Goal: Browse casually: Explore the website without a specific task or goal

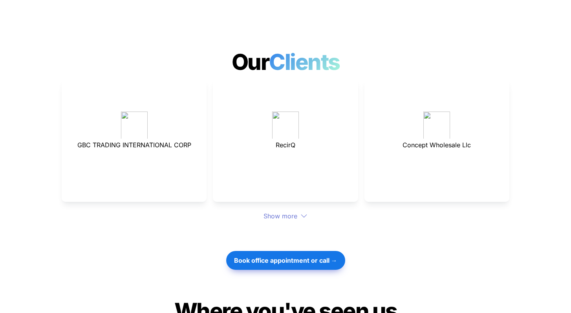
scroll to position [2096, 0]
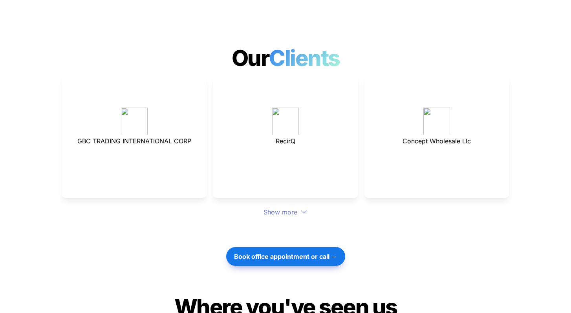
click at [289, 207] on div "Show more" at bounding box center [286, 211] width 448 height 9
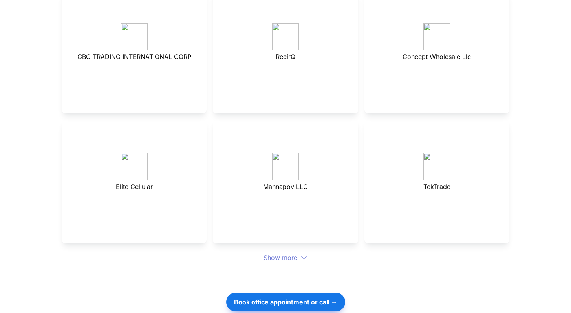
scroll to position [2233, 0]
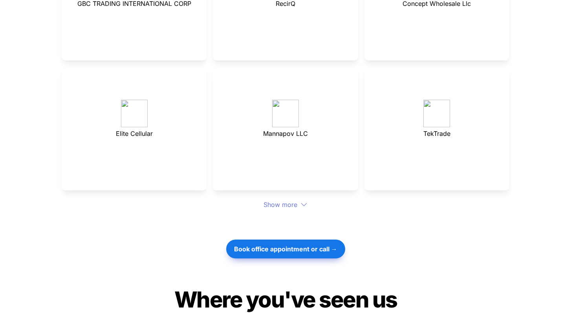
click at [291, 200] on div "Show more" at bounding box center [286, 204] width 448 height 9
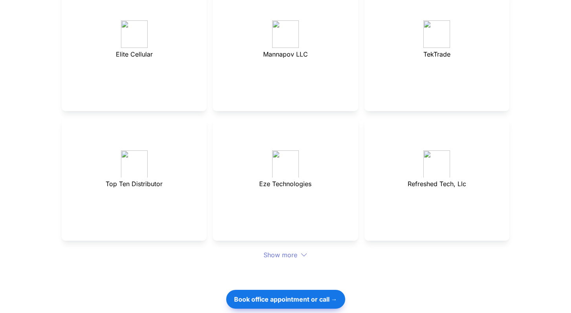
scroll to position [2313, 0]
click at [298, 250] on div "Show more" at bounding box center [286, 254] width 448 height 9
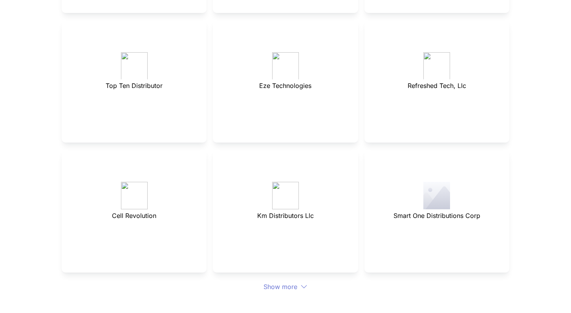
scroll to position [2411, 0]
click at [283, 282] on div "Show more" at bounding box center [286, 286] width 448 height 9
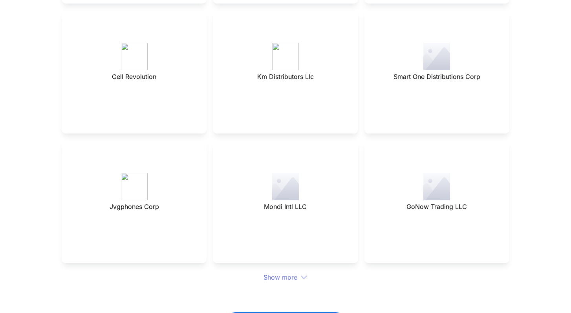
scroll to position [2557, 0]
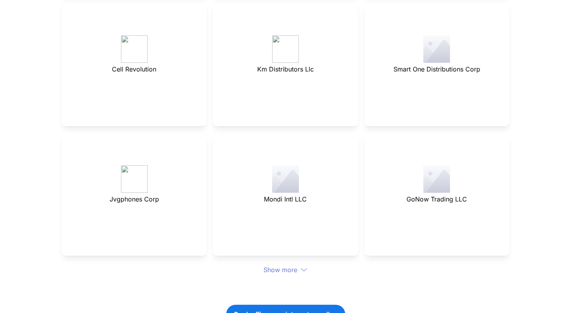
click at [293, 265] on div "Show more" at bounding box center [286, 269] width 448 height 9
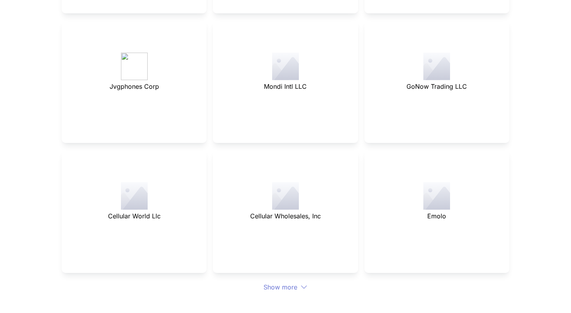
scroll to position [2685, 0]
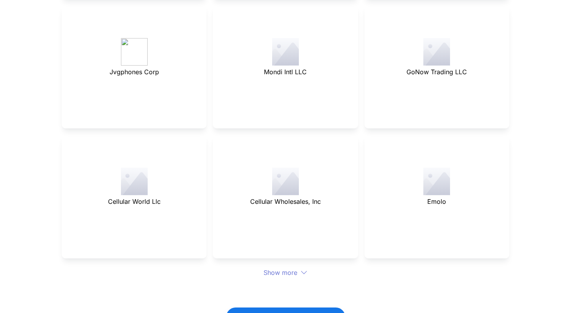
click at [281, 268] on div "Show more" at bounding box center [286, 272] width 448 height 9
click at [432, 168] on img at bounding box center [436, 181] width 27 height 27
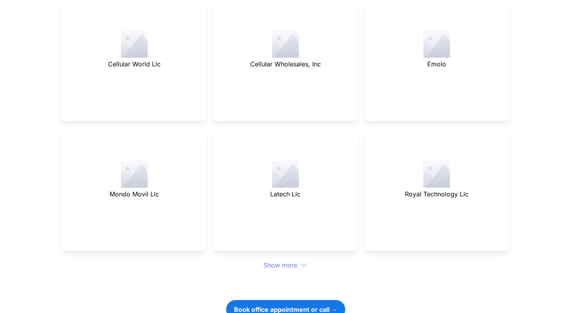
scroll to position [2830, 0]
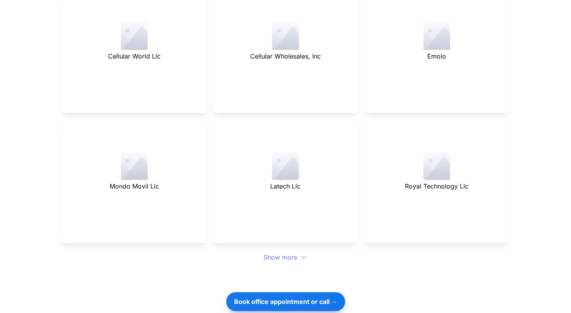
click at [294, 253] on div "Show more" at bounding box center [286, 257] width 448 height 9
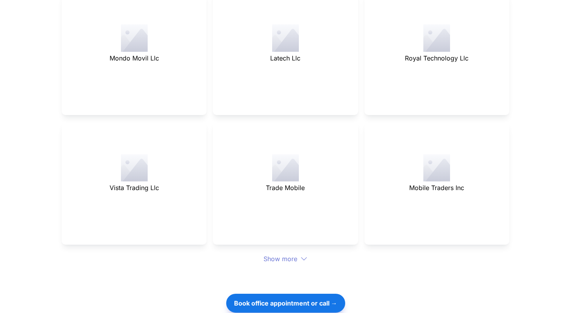
scroll to position [2964, 0]
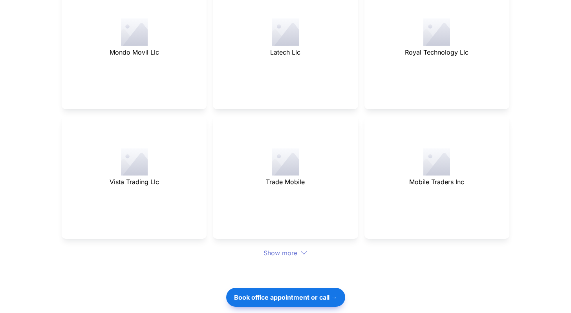
click at [282, 248] on div "Show more" at bounding box center [286, 252] width 448 height 9
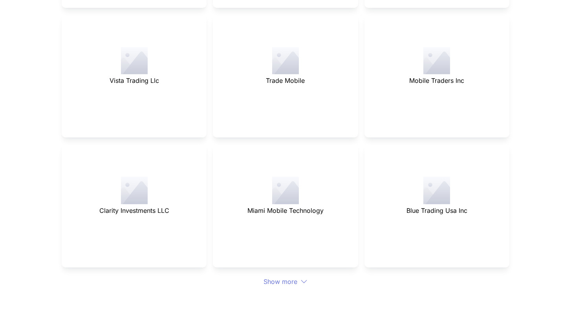
scroll to position [3068, 0]
click at [291, 275] on div "Show more" at bounding box center [286, 279] width 448 height 9
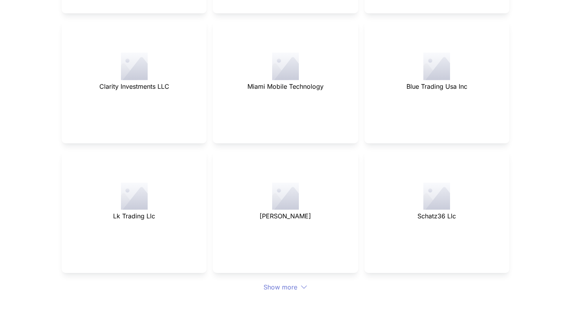
scroll to position [3192, 0]
click at [294, 280] on div "Show more" at bounding box center [286, 284] width 448 height 9
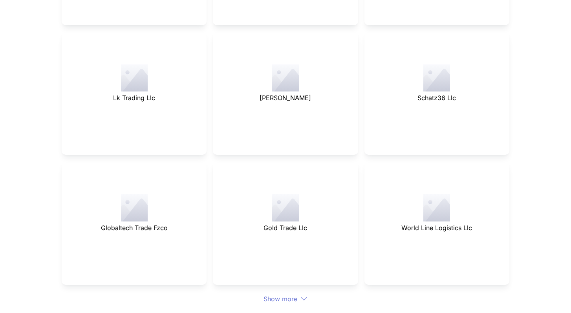
scroll to position [3308, 0]
click at [281, 294] on div "Show more" at bounding box center [286, 298] width 448 height 9
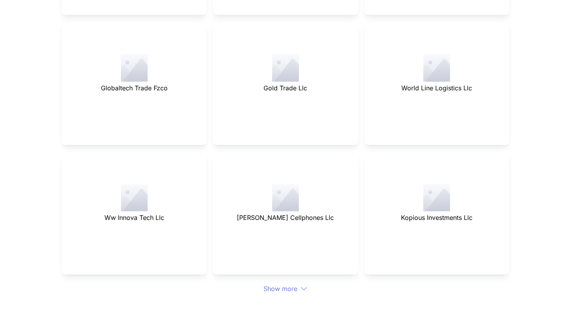
scroll to position [3449, 0]
click at [288, 283] on div "Show more" at bounding box center [286, 287] width 448 height 9
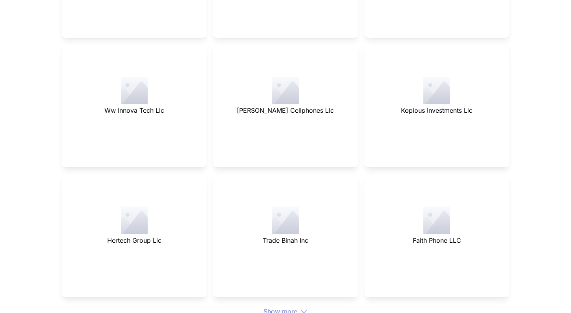
scroll to position [3581, 0]
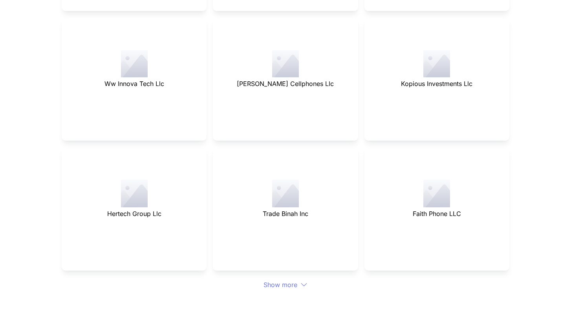
click at [292, 280] on div "Show more" at bounding box center [286, 284] width 448 height 9
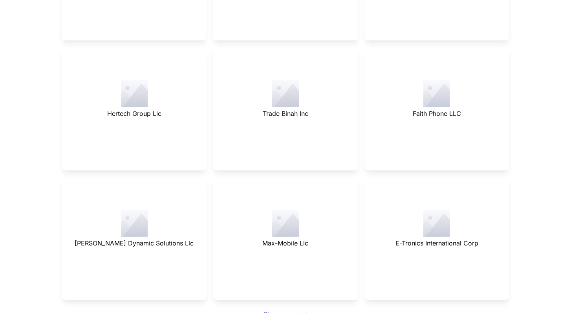
scroll to position [3737, 0]
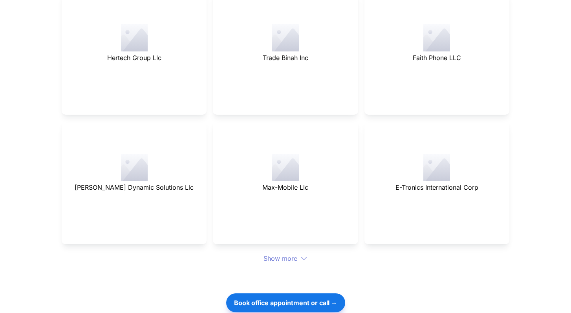
click at [286, 254] on div "Show more" at bounding box center [286, 258] width 448 height 9
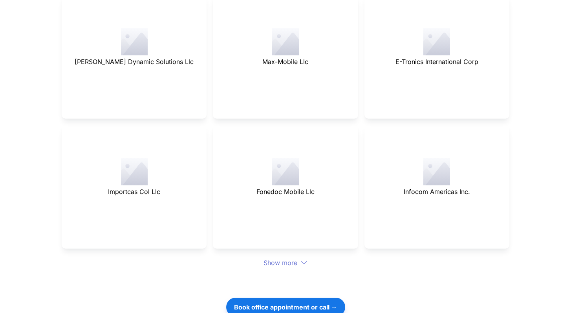
scroll to position [3864, 0]
click at [286, 257] on div "Show more" at bounding box center [286, 261] width 448 height 9
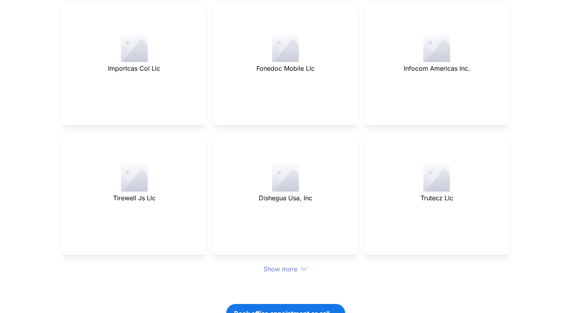
scroll to position [3987, 0]
click at [284, 264] on div "Show more" at bounding box center [286, 268] width 448 height 9
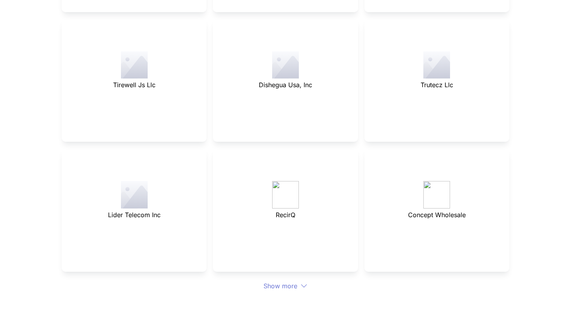
scroll to position [4105, 0]
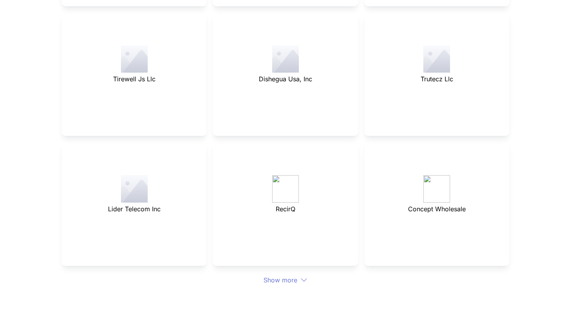
click at [284, 275] on div "Show more" at bounding box center [286, 279] width 448 height 9
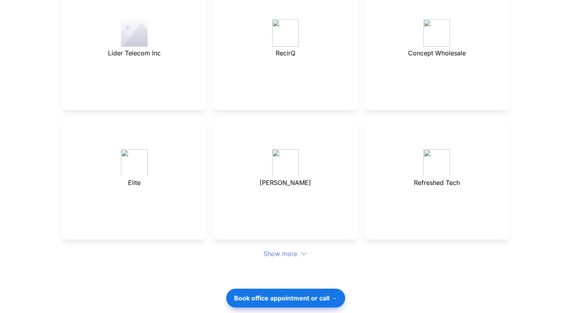
scroll to position [4266, 0]
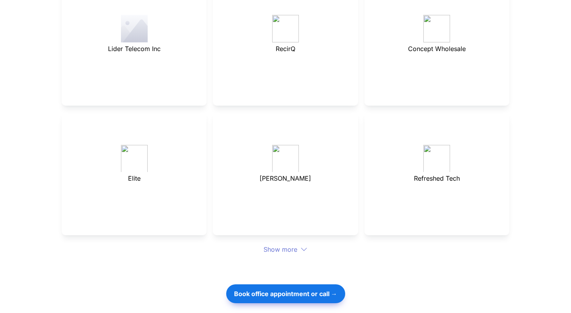
click at [291, 245] on div "Show more" at bounding box center [286, 249] width 448 height 9
click at [295, 245] on div "Show more" at bounding box center [286, 249] width 448 height 9
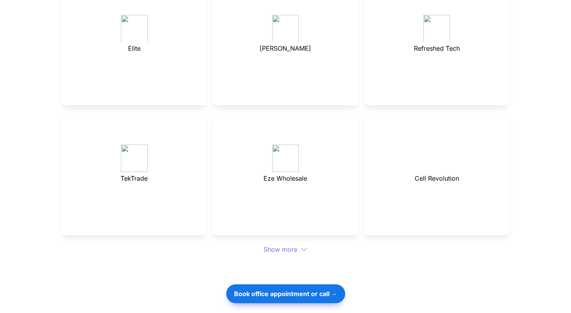
scroll to position [4404, 0]
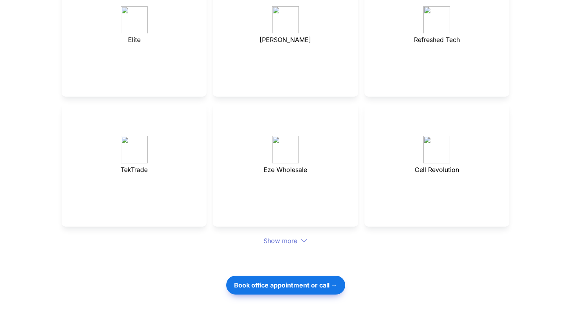
click at [283, 236] on div "Show more" at bounding box center [286, 240] width 448 height 9
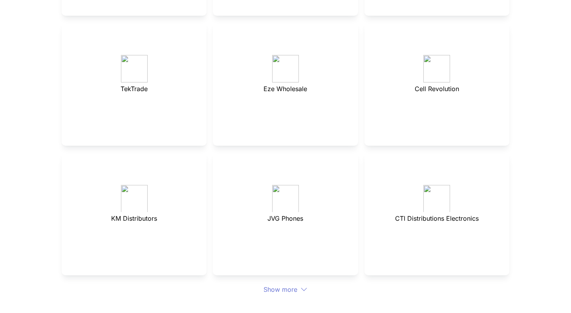
scroll to position [4491, 0]
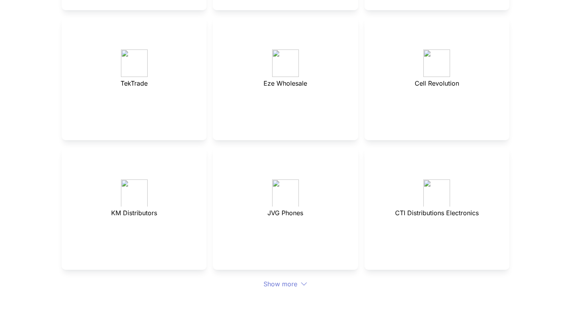
click at [284, 279] on div "Show more" at bounding box center [286, 283] width 448 height 9
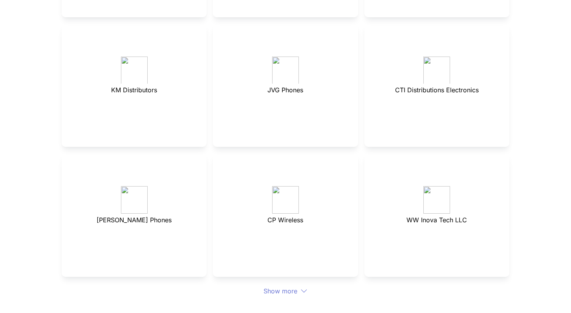
scroll to position [4660, 0]
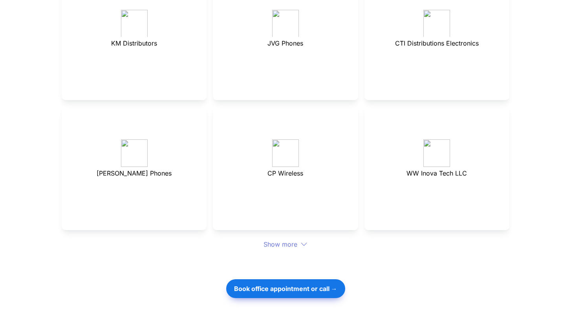
click at [290, 240] on div "Show more" at bounding box center [286, 244] width 448 height 9
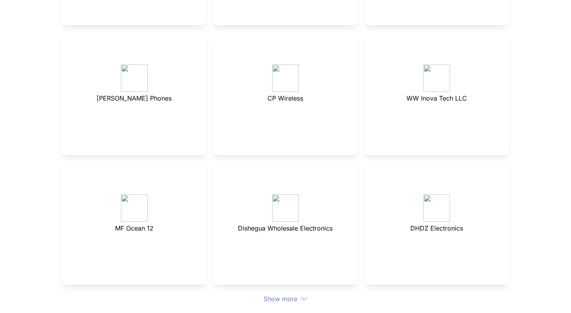
scroll to position [4779, 0]
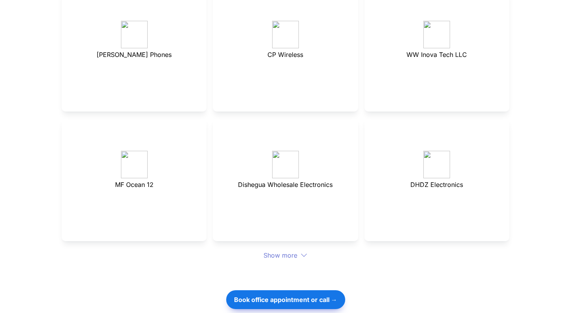
click at [288, 251] on div "Show more" at bounding box center [286, 255] width 448 height 9
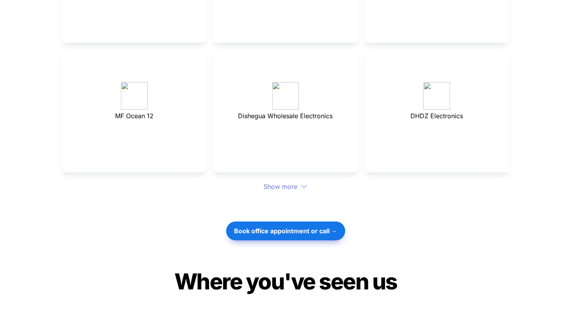
scroll to position [4849, 0]
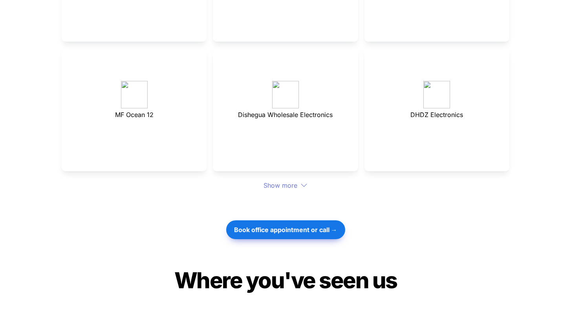
click at [294, 181] on div "Show more" at bounding box center [286, 185] width 448 height 9
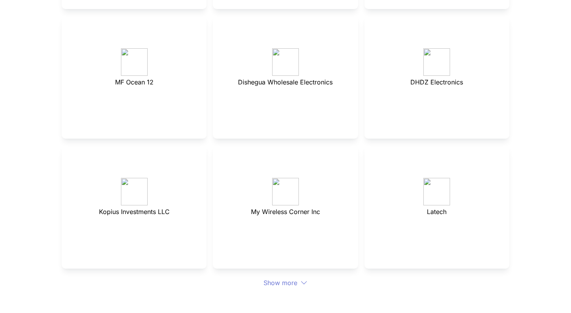
scroll to position [4884, 0]
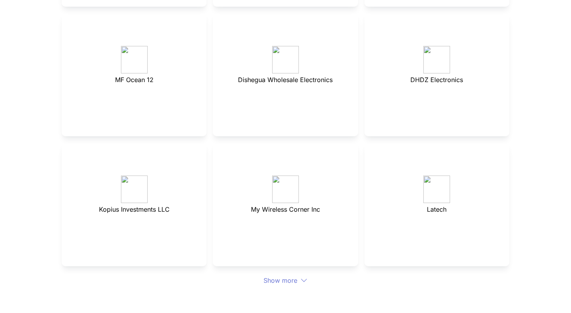
click at [276, 276] on div "Show more" at bounding box center [286, 280] width 448 height 9
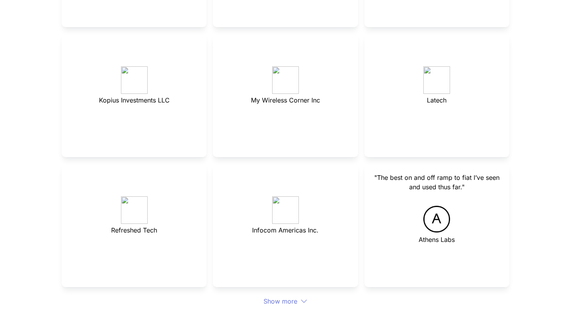
scroll to position [4994, 0]
click at [293, 296] on div "Show more" at bounding box center [286, 300] width 448 height 9
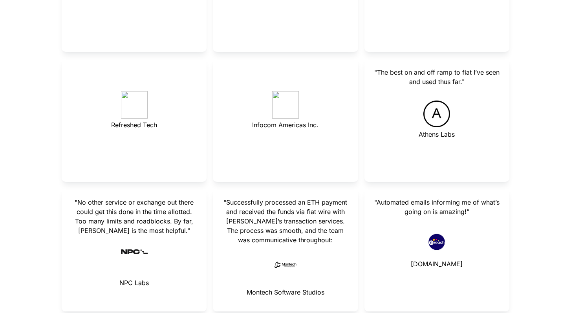
scroll to position [5115, 0]
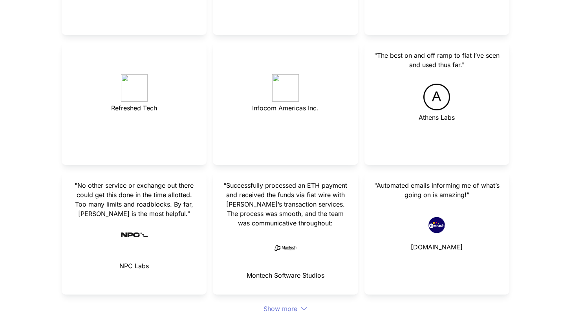
click at [288, 304] on div "Show more" at bounding box center [286, 308] width 448 height 9
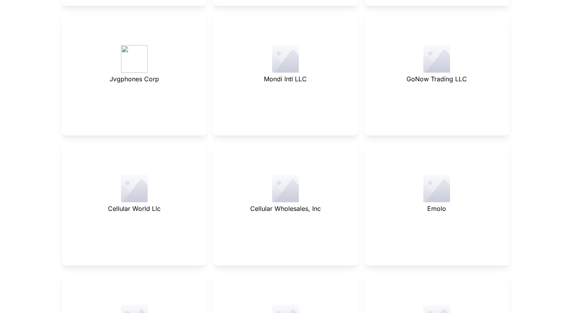
scroll to position [2681, 0]
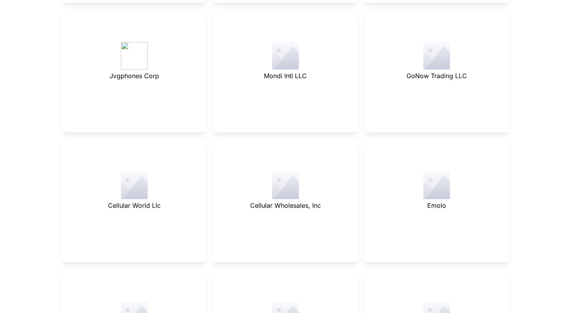
click at [443, 172] on img at bounding box center [436, 185] width 27 height 27
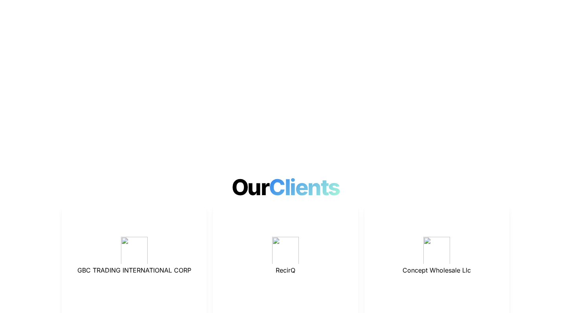
scroll to position [1967, 0]
click at [143, 236] on img at bounding box center [134, 249] width 27 height 27
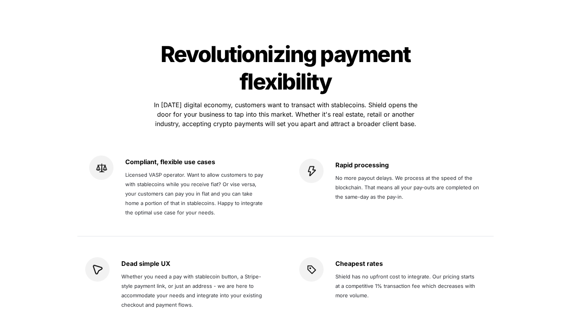
scroll to position [1364, 0]
